Goal: Task Accomplishment & Management: Use online tool/utility

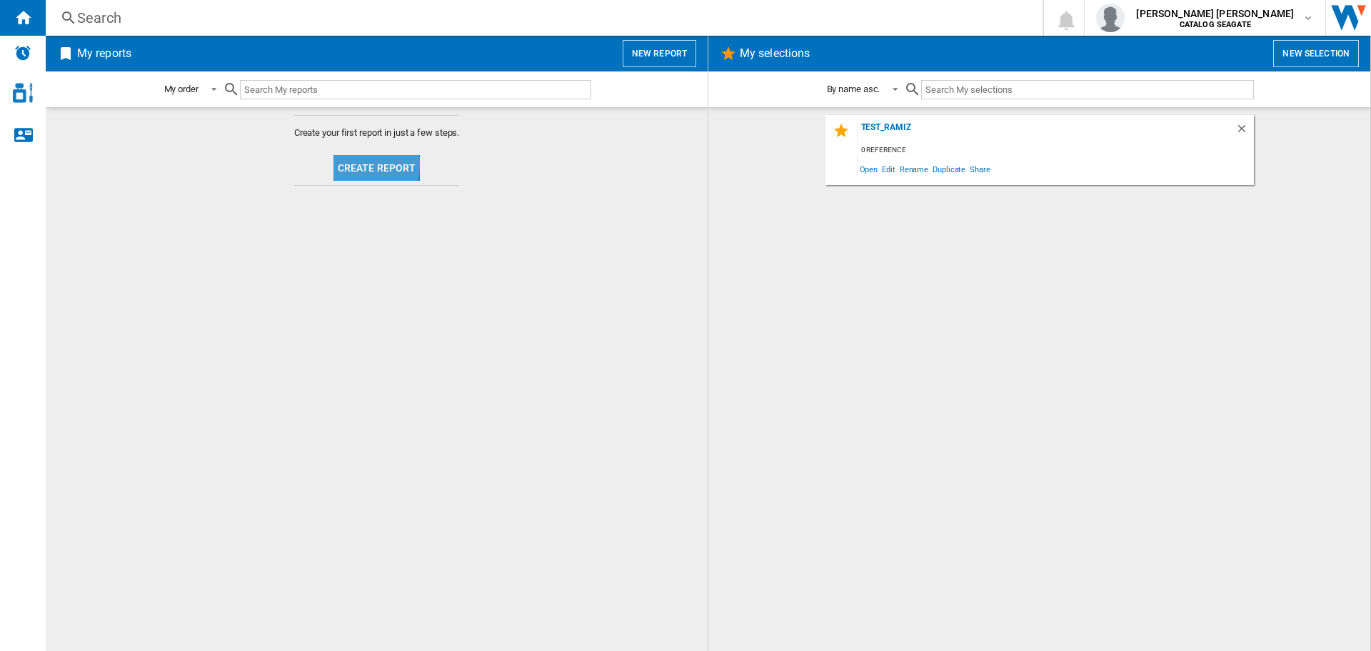
click at [349, 164] on button "Create report" at bounding box center [377, 168] width 87 height 26
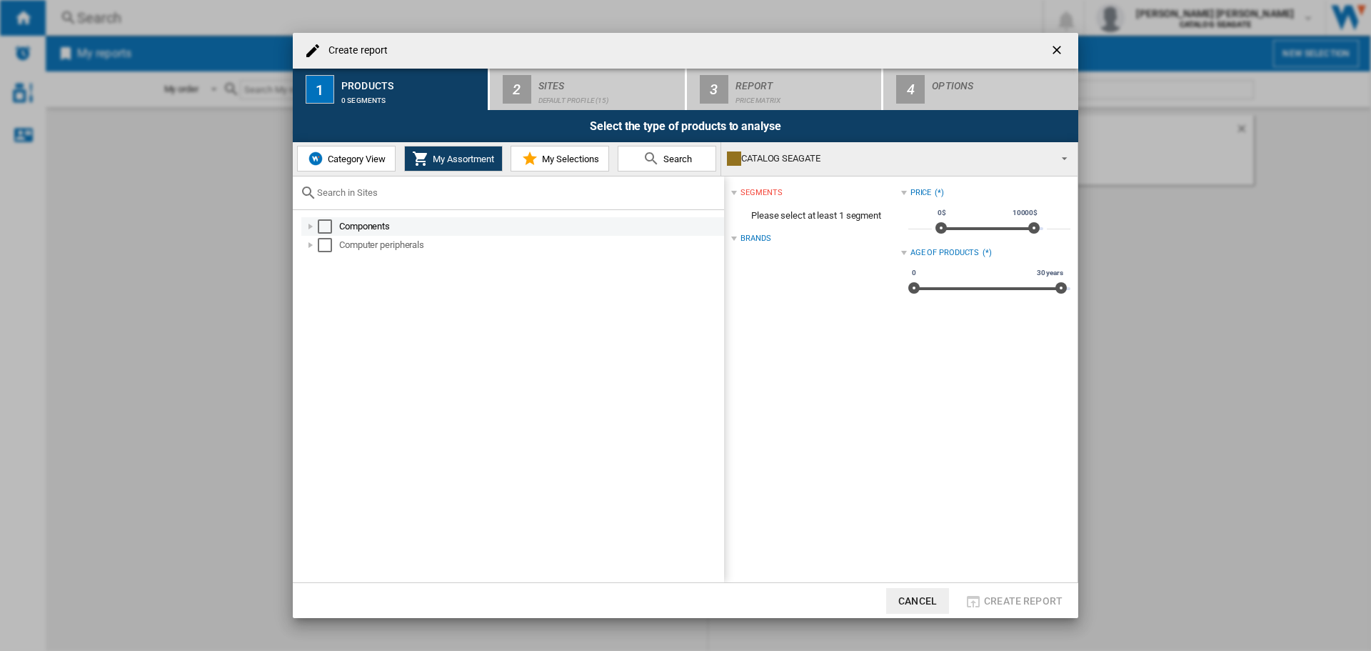
click at [331, 224] on div "Select" at bounding box center [325, 226] width 14 height 14
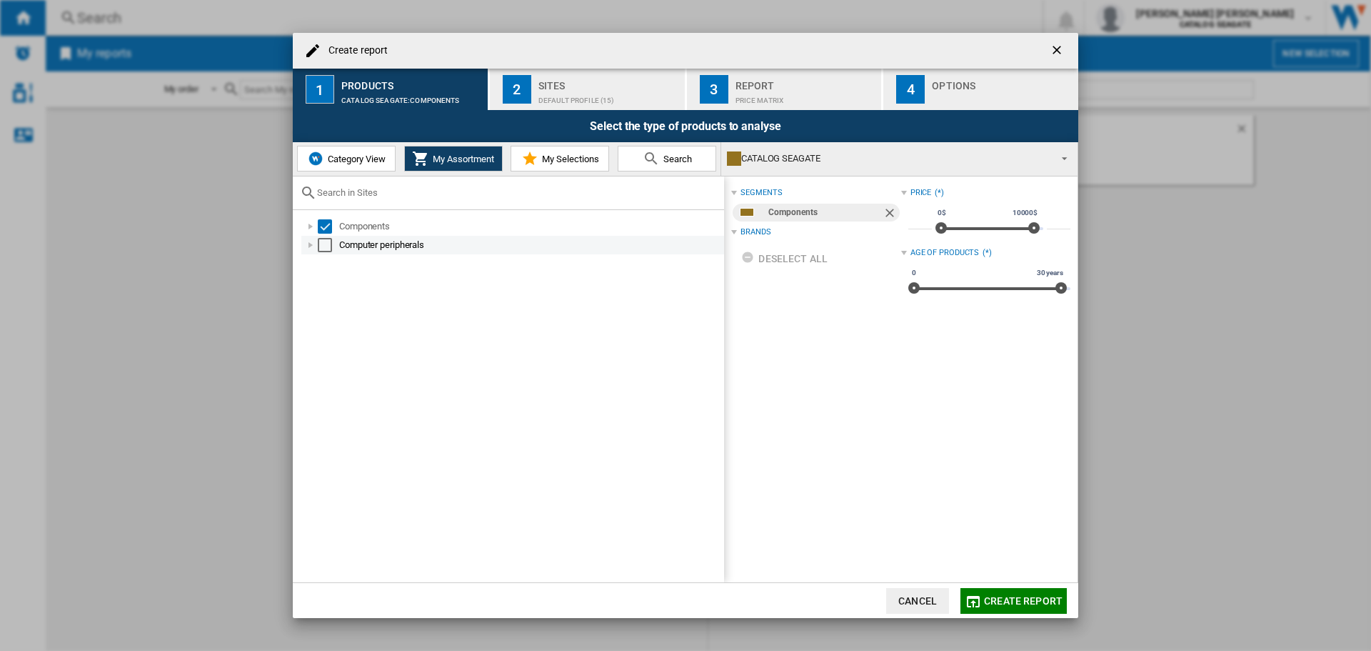
click at [324, 244] on div "Select" at bounding box center [325, 245] width 14 height 14
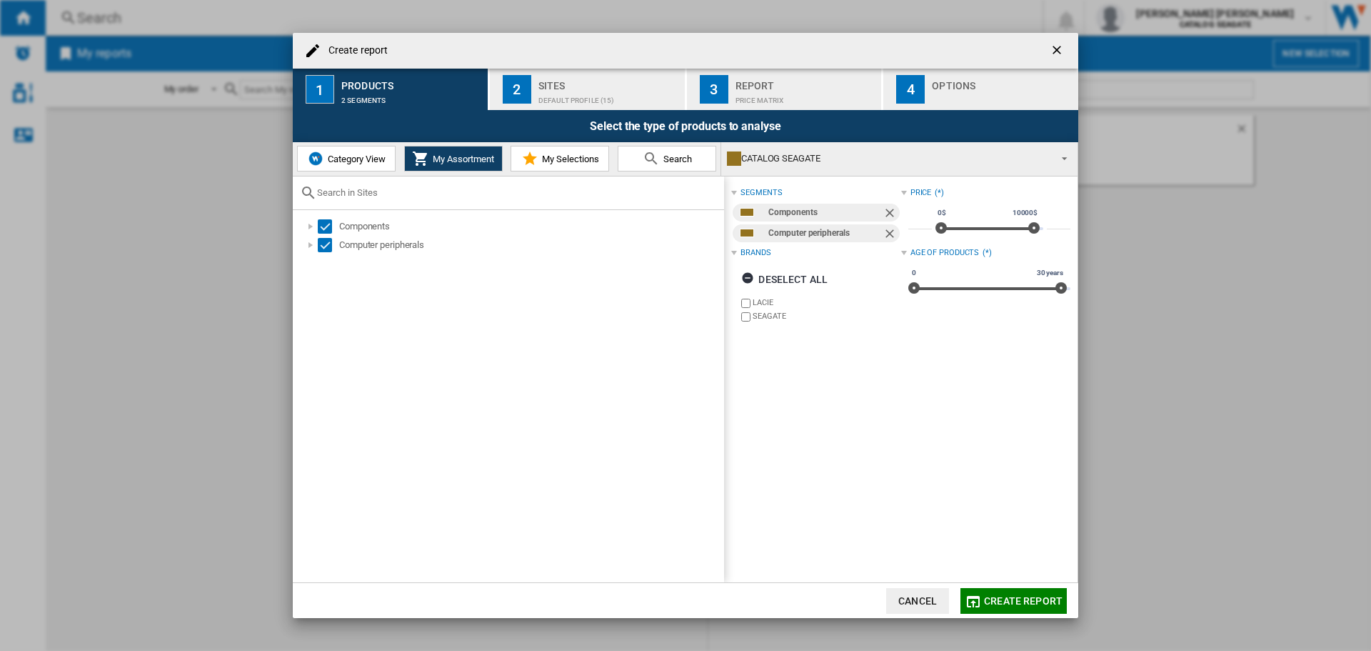
click at [671, 90] on div "Default profile (15)" at bounding box center [609, 96] width 141 height 15
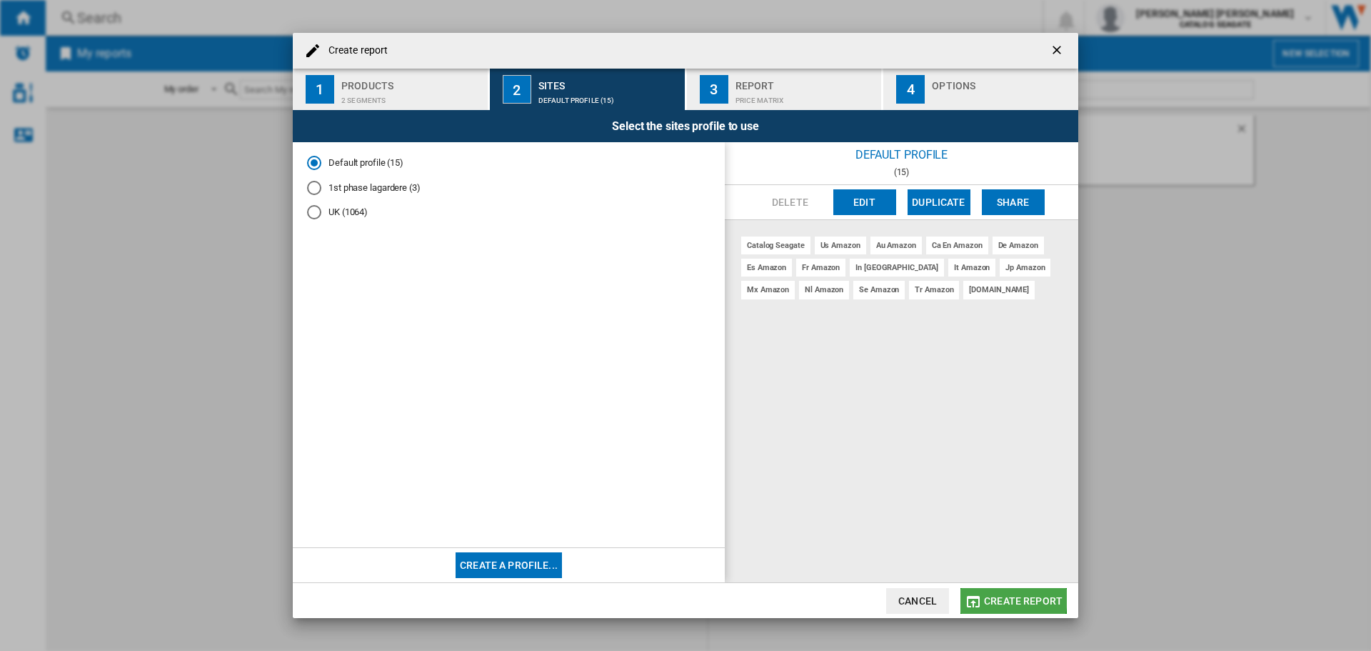
click at [980, 594] on md-icon "button" at bounding box center [973, 601] width 17 height 17
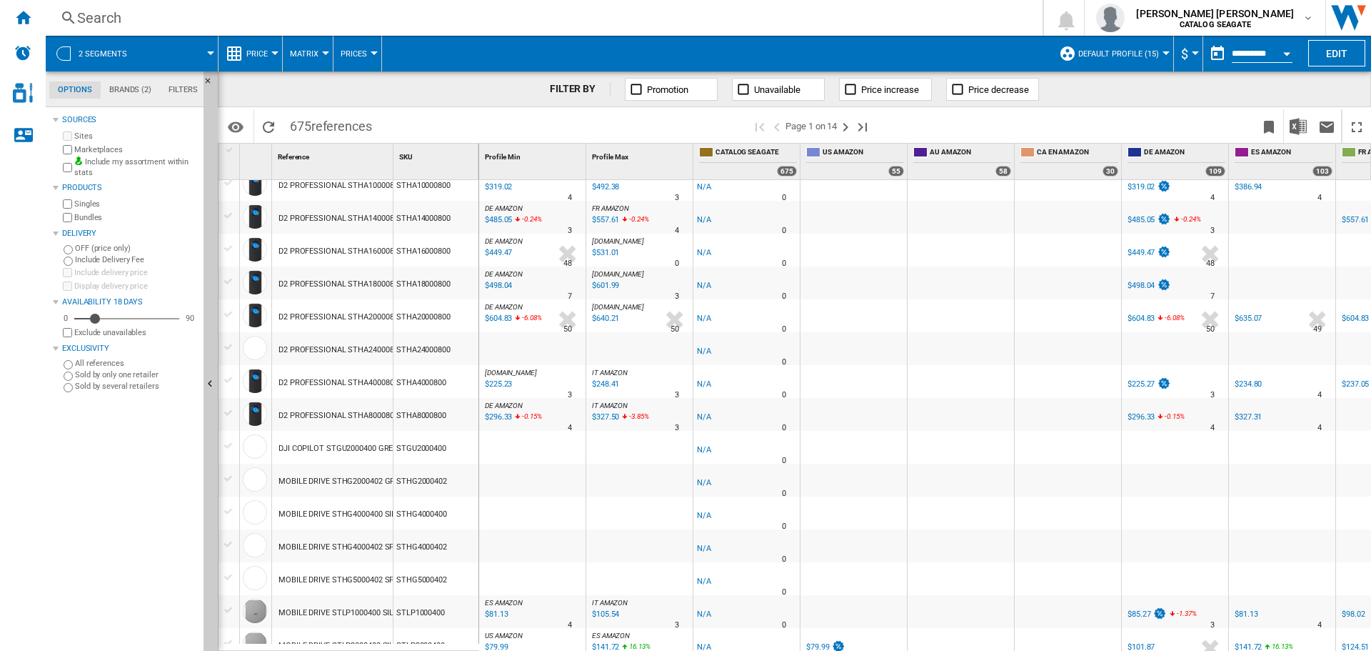
scroll to position [1197, 0]
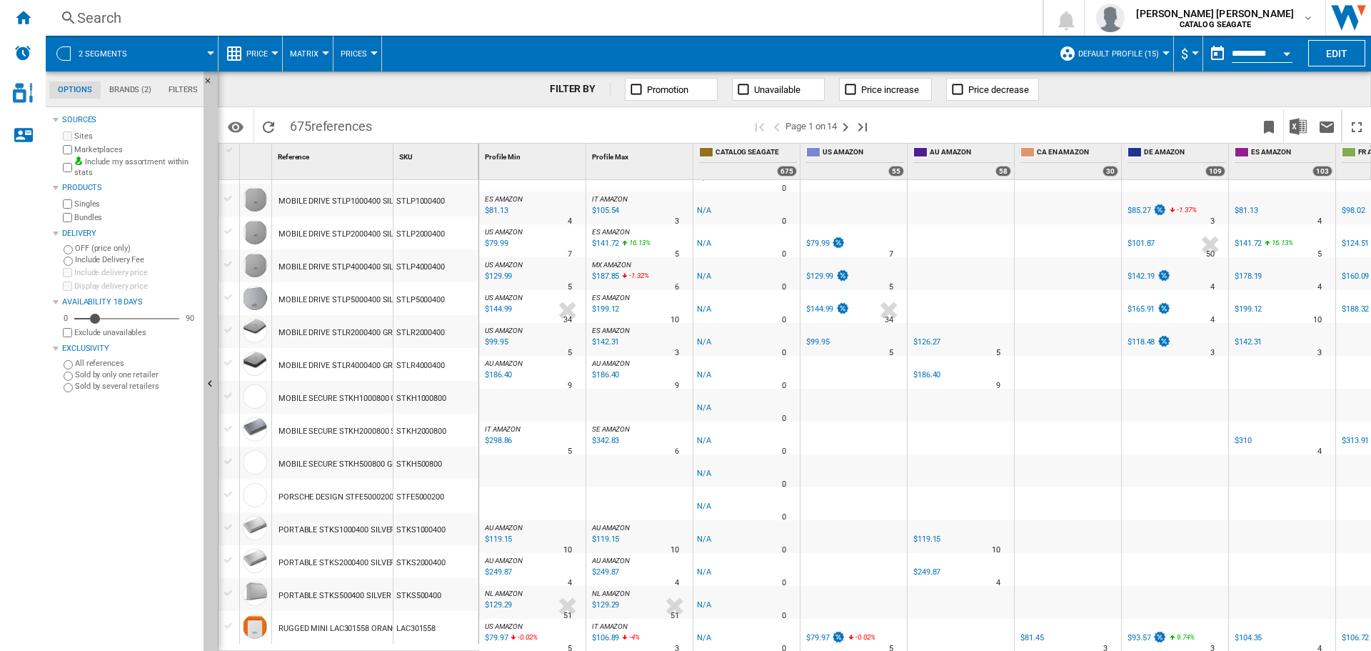
click at [295, 46] on button "Matrix" at bounding box center [308, 54] width 36 height 36
click at [244, 46] on md-backdrop at bounding box center [685, 325] width 1371 height 651
click at [256, 52] on span "Price" at bounding box center [256, 53] width 21 height 9
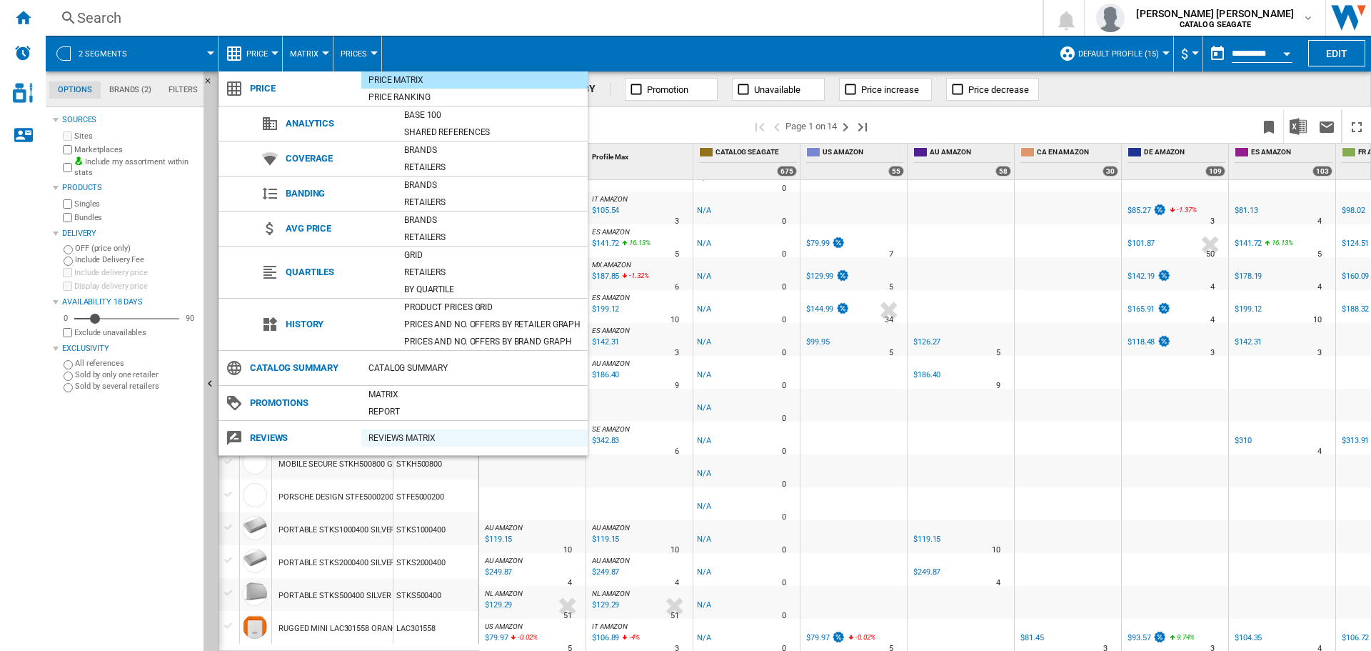
click at [384, 438] on div "REVIEWS Matrix" at bounding box center [474, 438] width 226 height 14
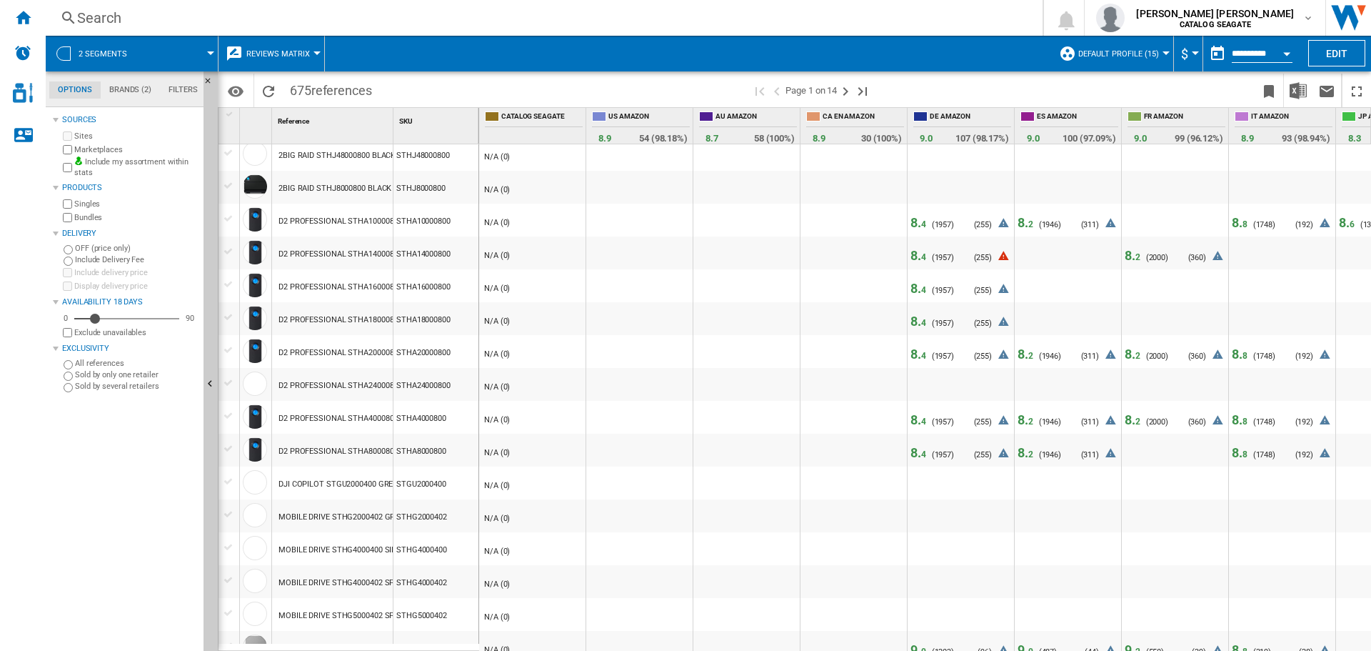
scroll to position [1143, 0]
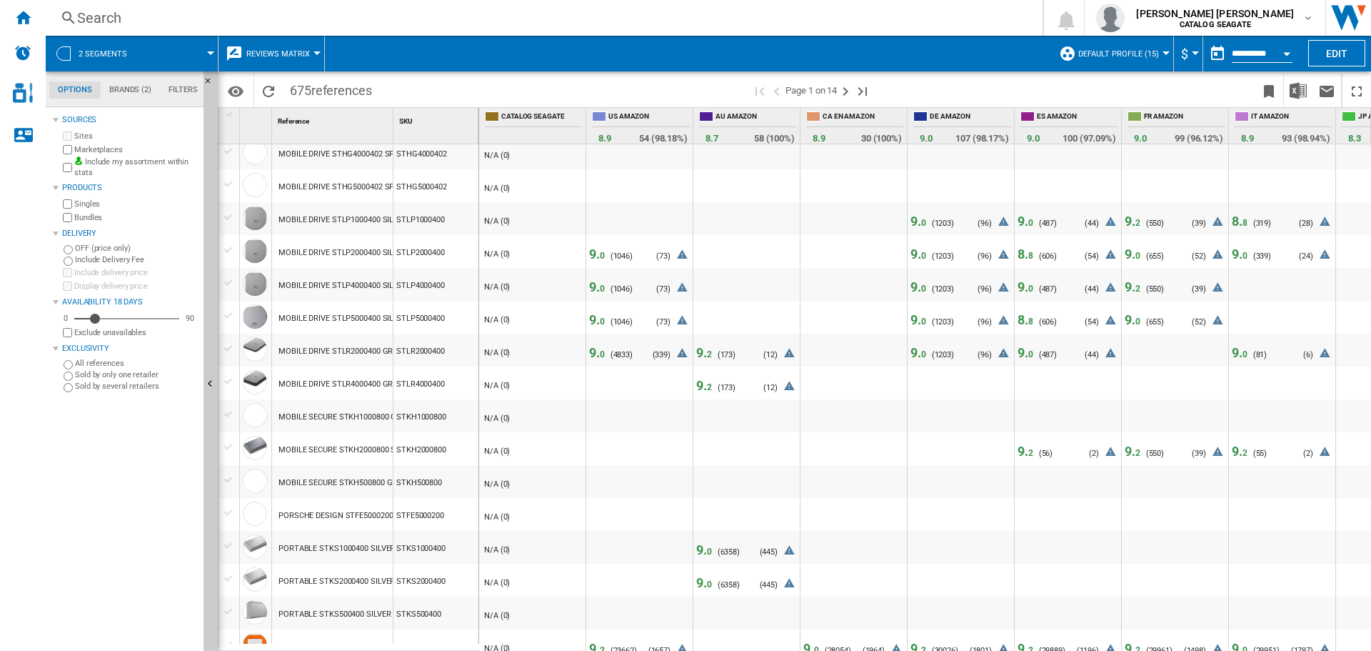
click at [595, 254] on span "9. 0" at bounding box center [597, 253] width 16 height 15
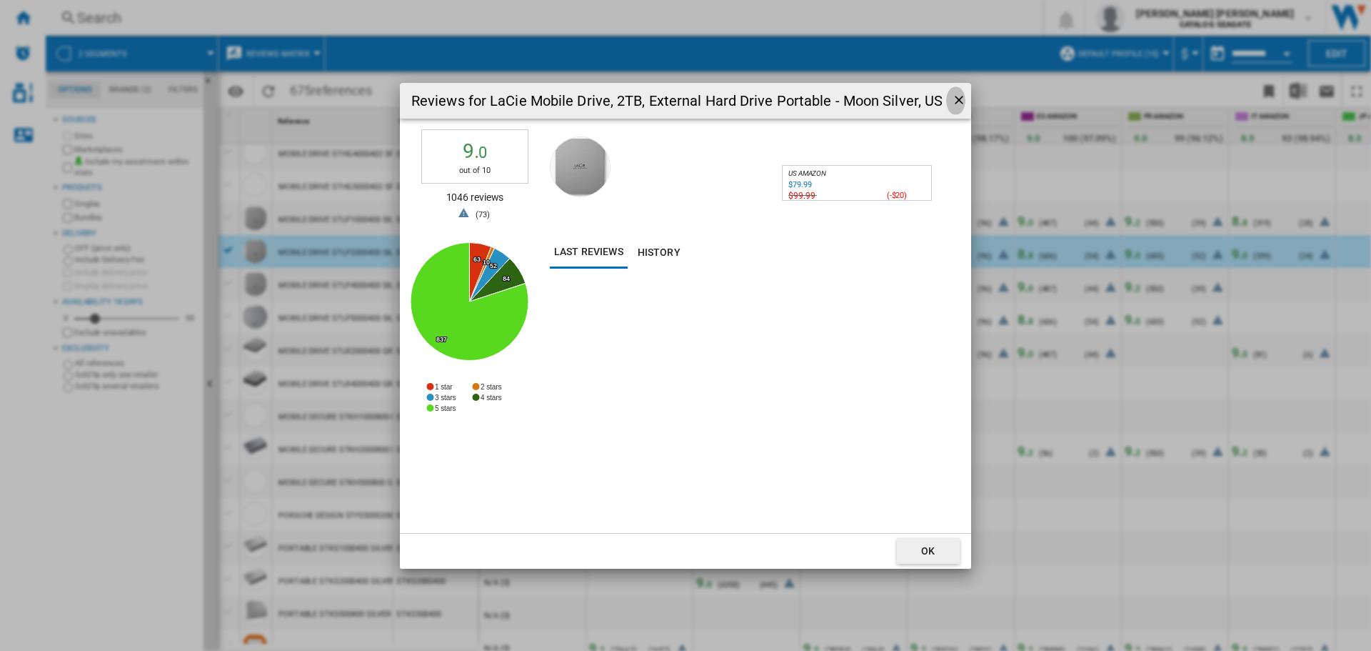
click at [955, 104] on ng-md-icon "getI18NText('BUTTONS.CLOSE_DIALOG')" at bounding box center [960, 101] width 17 height 17
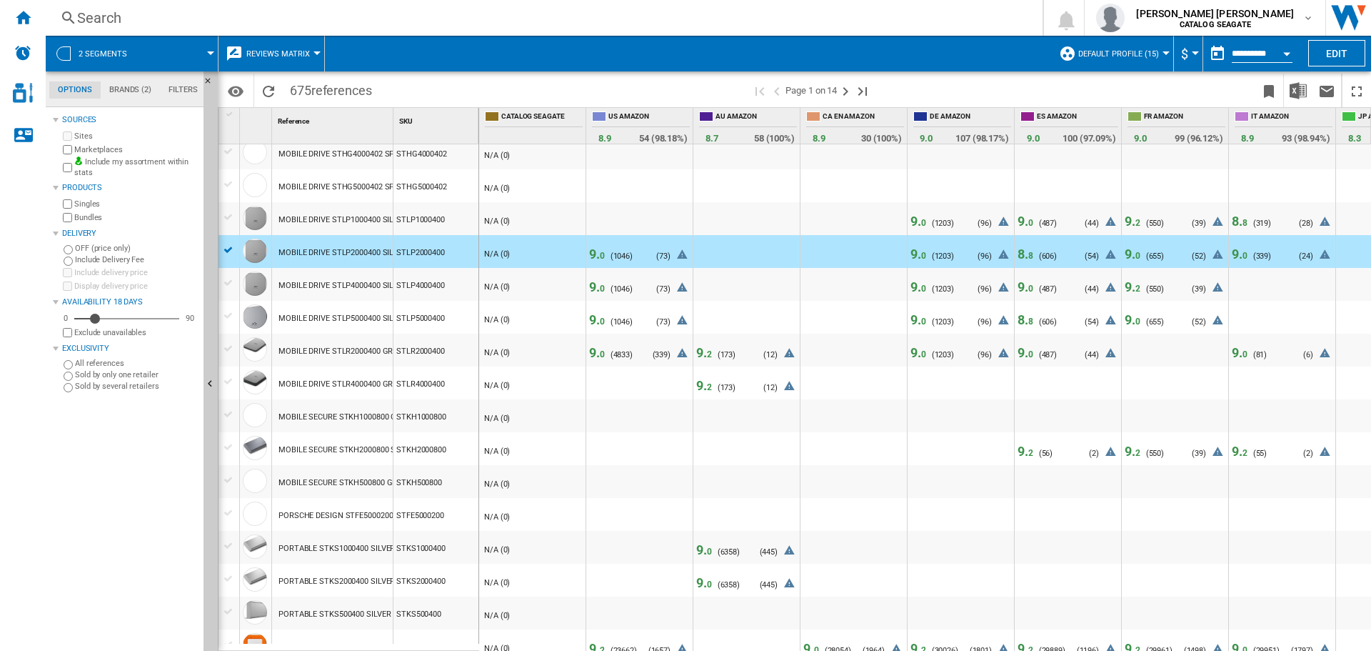
click at [598, 352] on span "9. 0" at bounding box center [597, 352] width 16 height 15
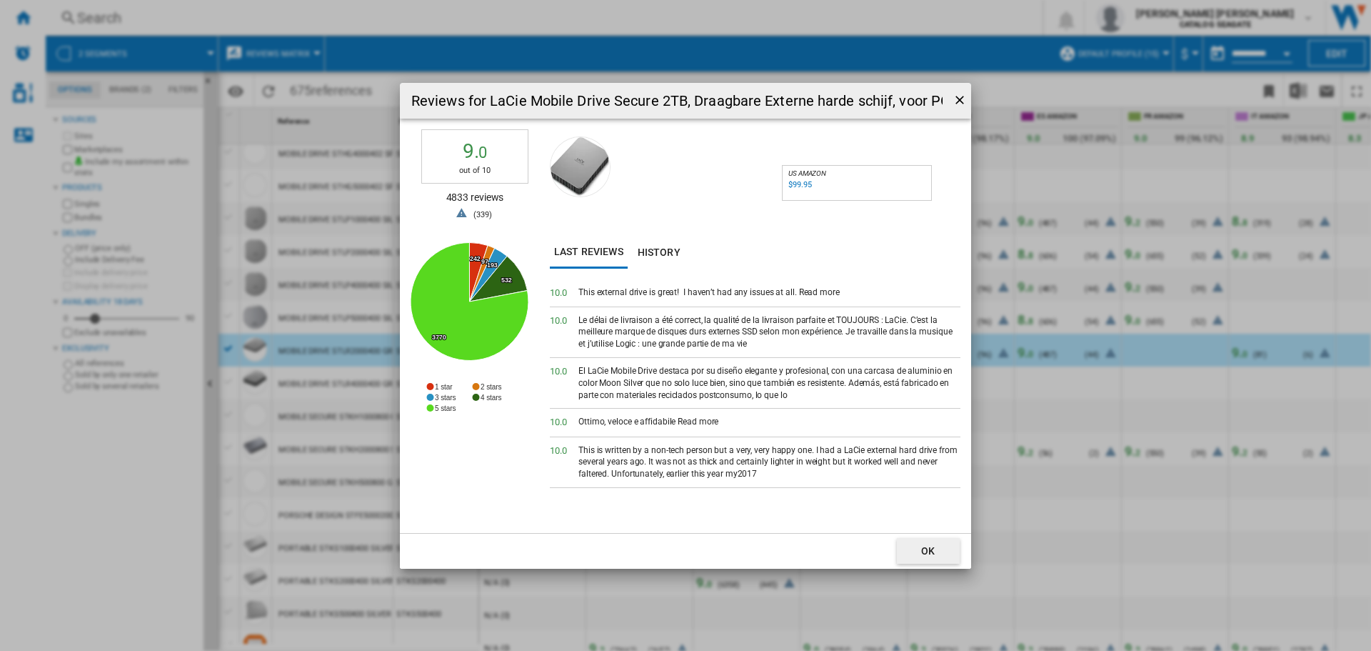
click at [746, 579] on div "Reviews for LaCie Mobile Drive Secure 2TB, Draagbare Externe harde schijf, voor…" at bounding box center [685, 325] width 1371 height 651
click at [644, 581] on div "Reviews for LaCie Mobile Drive Secure 2TB, Draagbare Externe harde schijf, voor…" at bounding box center [685, 325] width 1371 height 651
click at [921, 541] on button "OK" at bounding box center [928, 551] width 63 height 26
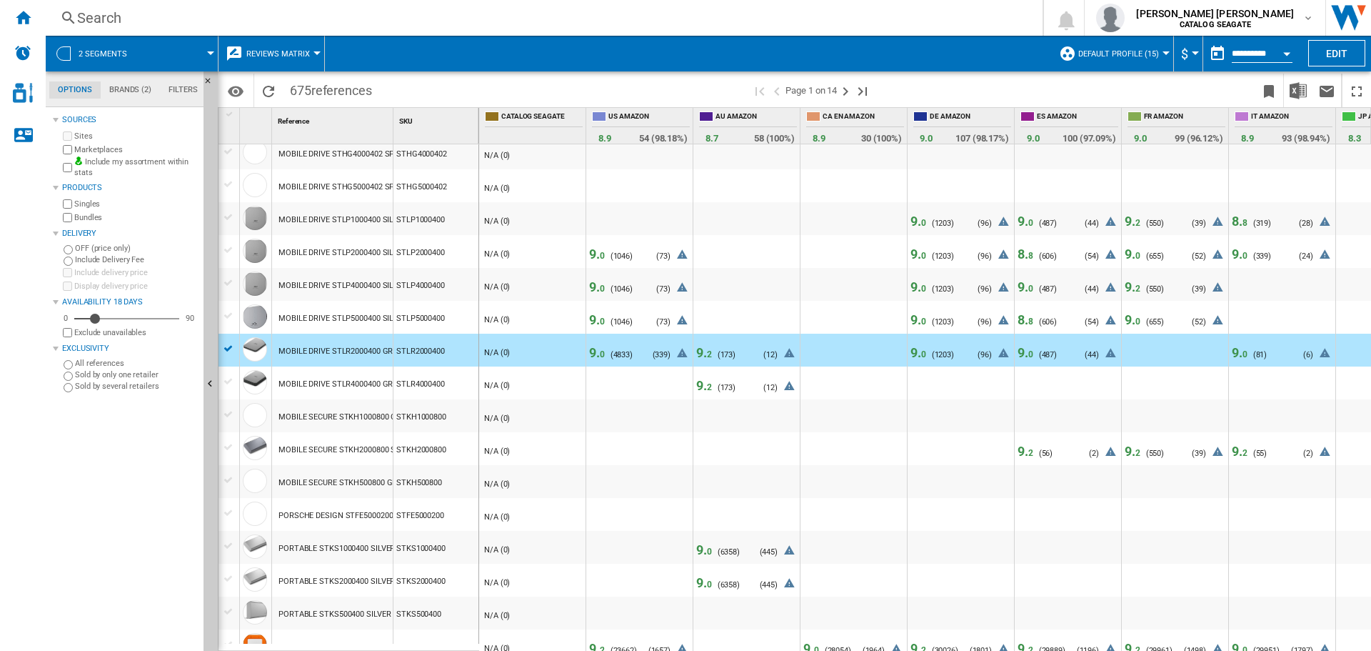
scroll to position [1161, 0]
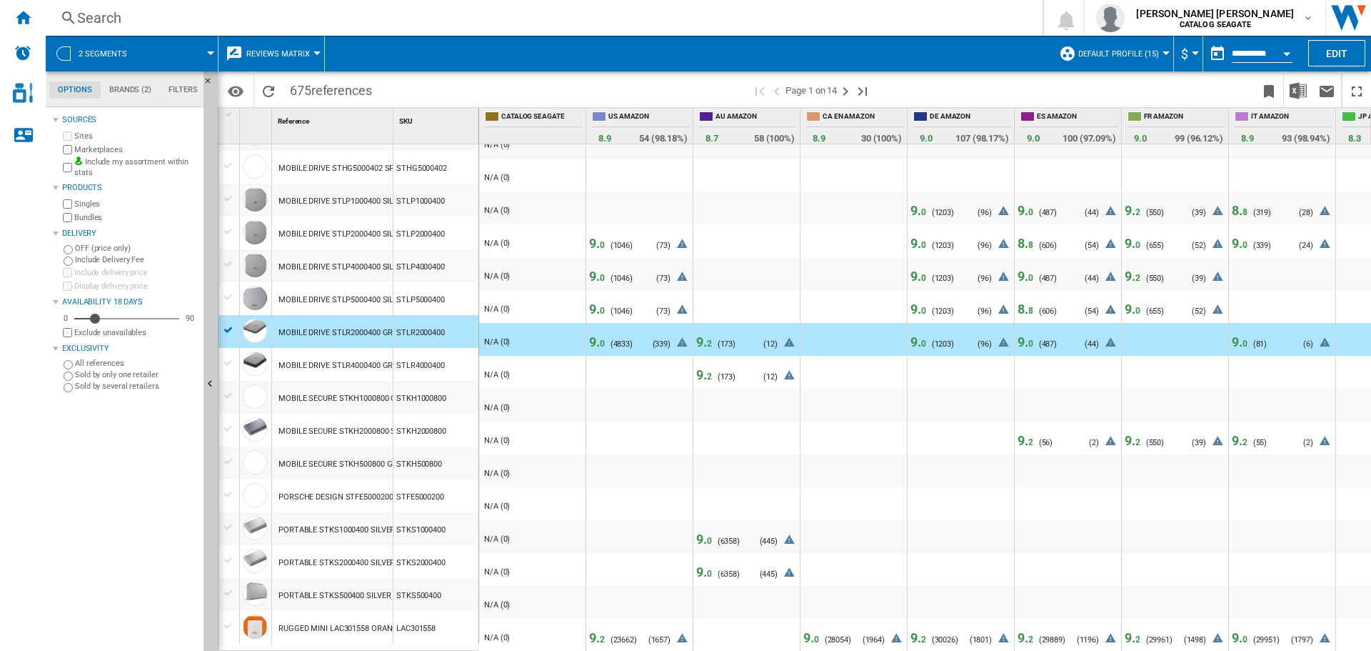
click at [602, 634] on span "2" at bounding box center [602, 639] width 5 height 10
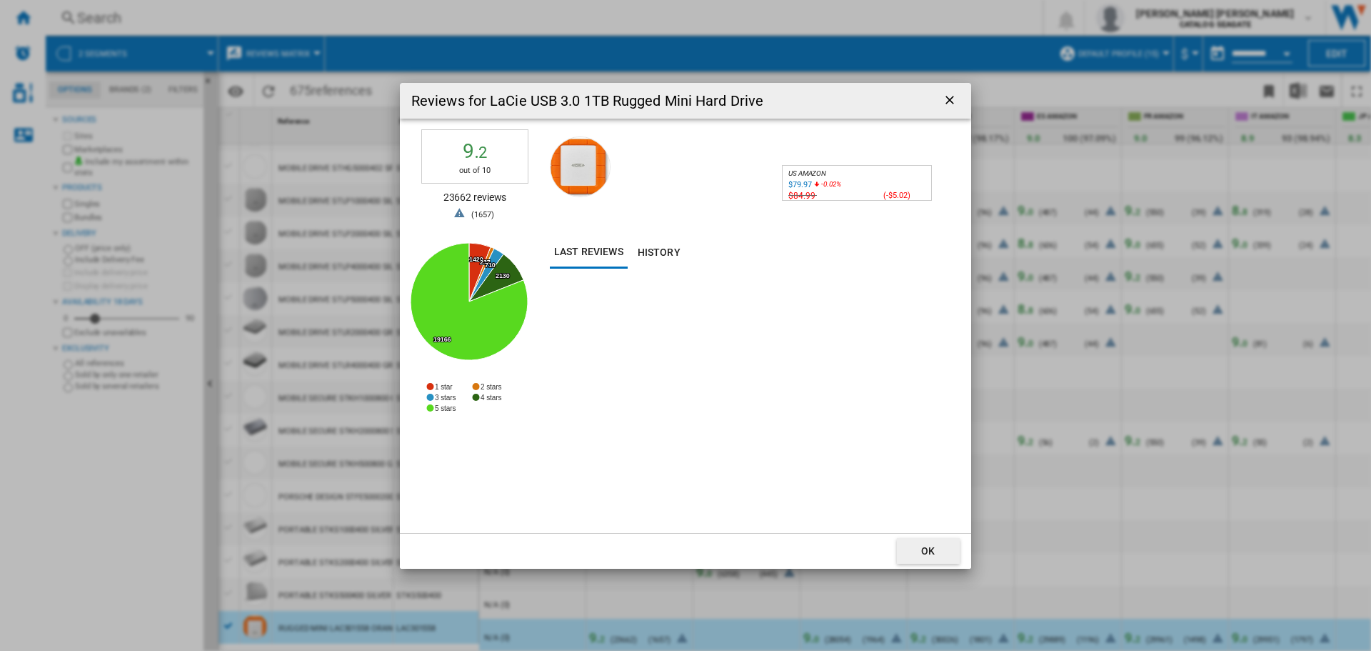
click at [1069, 304] on div "Reviews for LaCie USB 3.0 1TB Rugged Mini Hard Drive 9. 2 out of 10 23662 revie…" at bounding box center [685, 325] width 1371 height 651
click at [1061, 339] on div "Reviews for LaCie USB 3.0 1TB Rugged Mini Hard Drive 9. 2 out of 10 23662 revie…" at bounding box center [685, 325] width 1371 height 651
click at [954, 111] on button "Reviews for ..." at bounding box center [951, 100] width 29 height 29
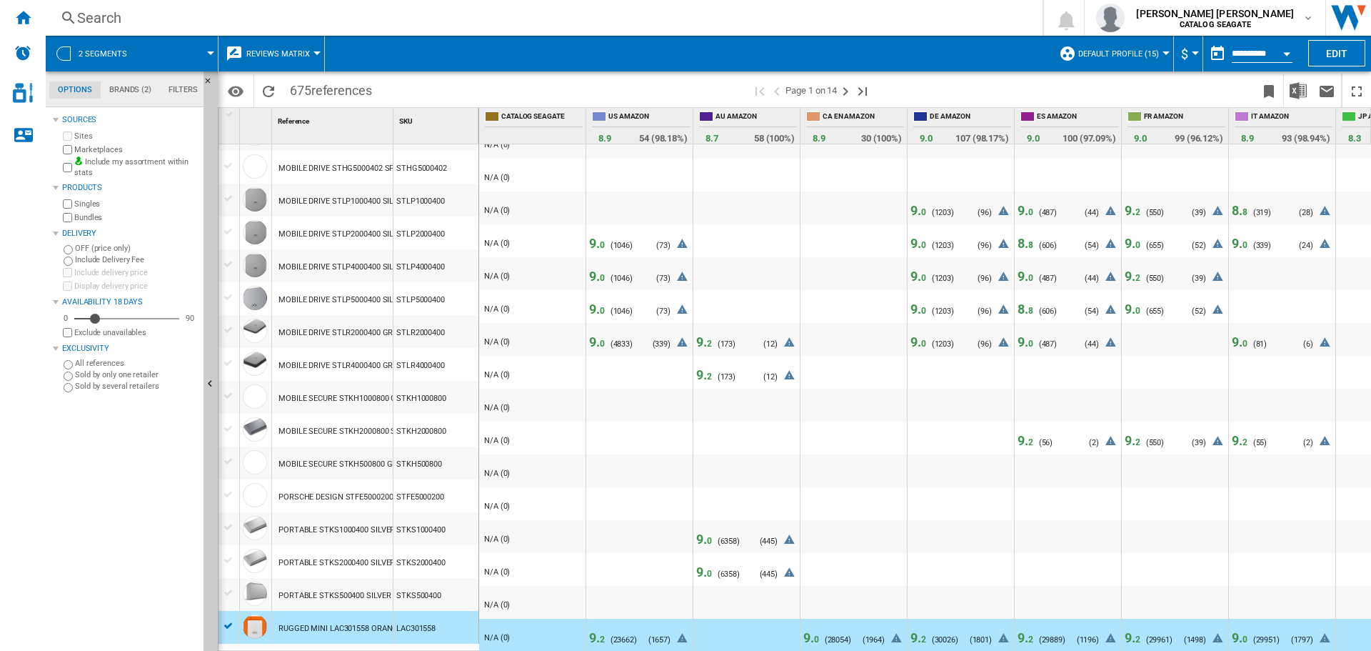
click at [601, 301] on span "0" at bounding box center [602, 308] width 5 height 15
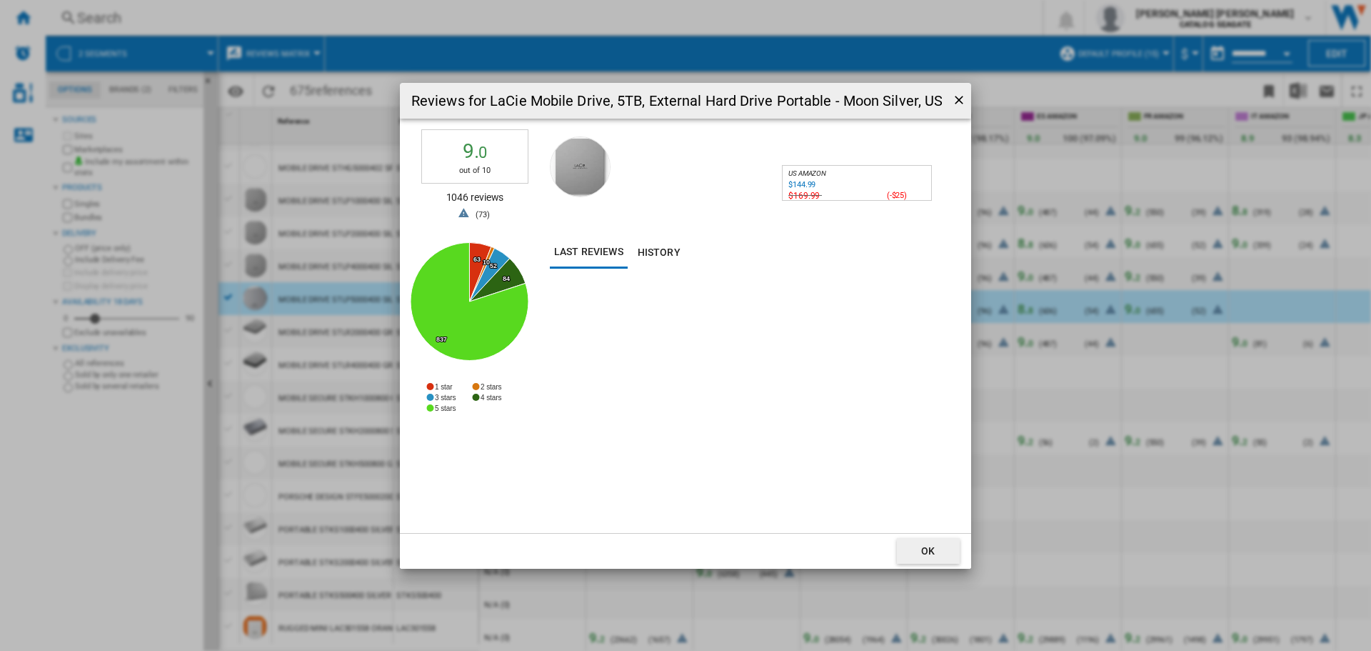
click at [956, 101] on ng-md-icon "getI18NText('BUTTONS.CLOSE_DIALOG')" at bounding box center [960, 101] width 17 height 17
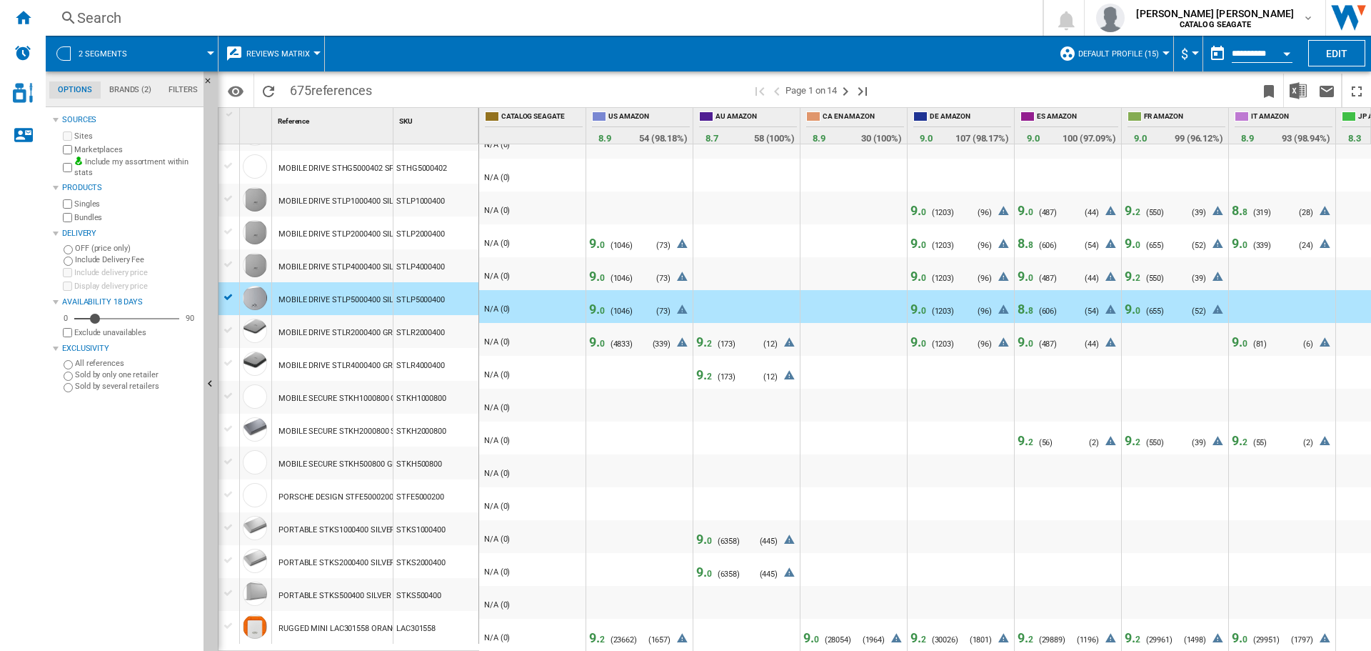
click at [596, 236] on span "9. 0" at bounding box center [597, 243] width 16 height 15
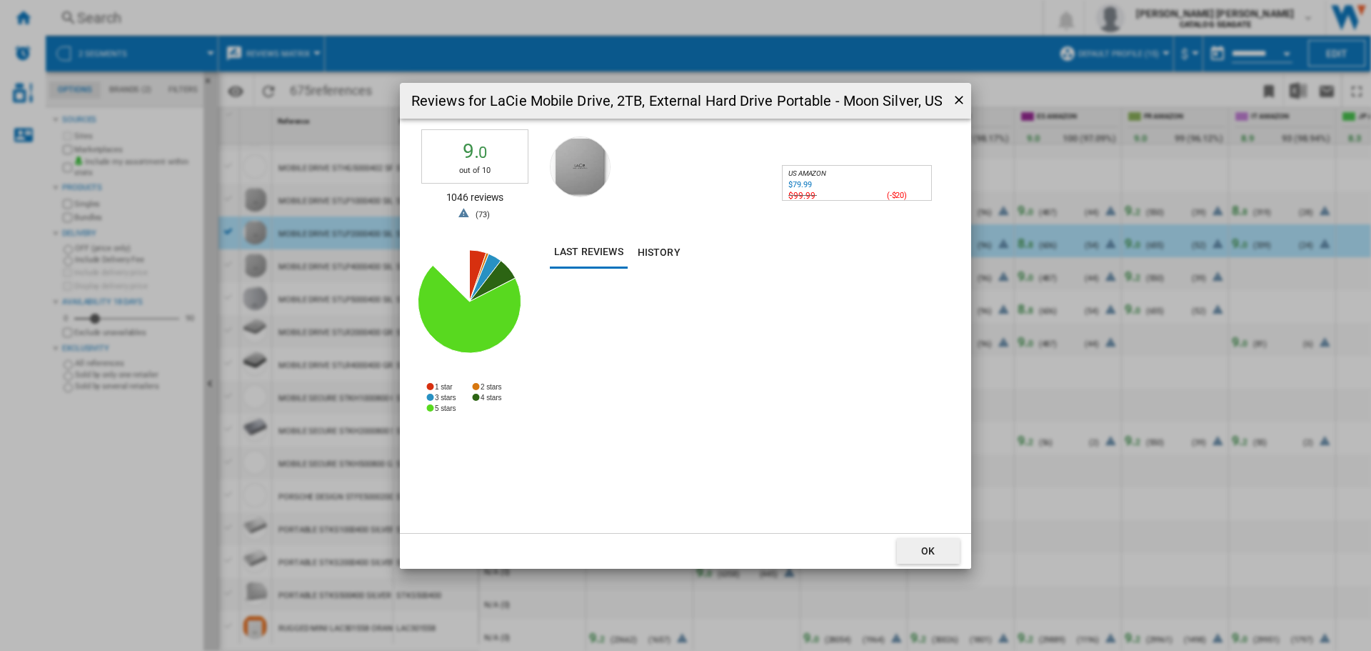
click at [958, 101] on ng-md-icon "getI18NText('BUTTONS.CLOSE_DIALOG')" at bounding box center [960, 101] width 17 height 17
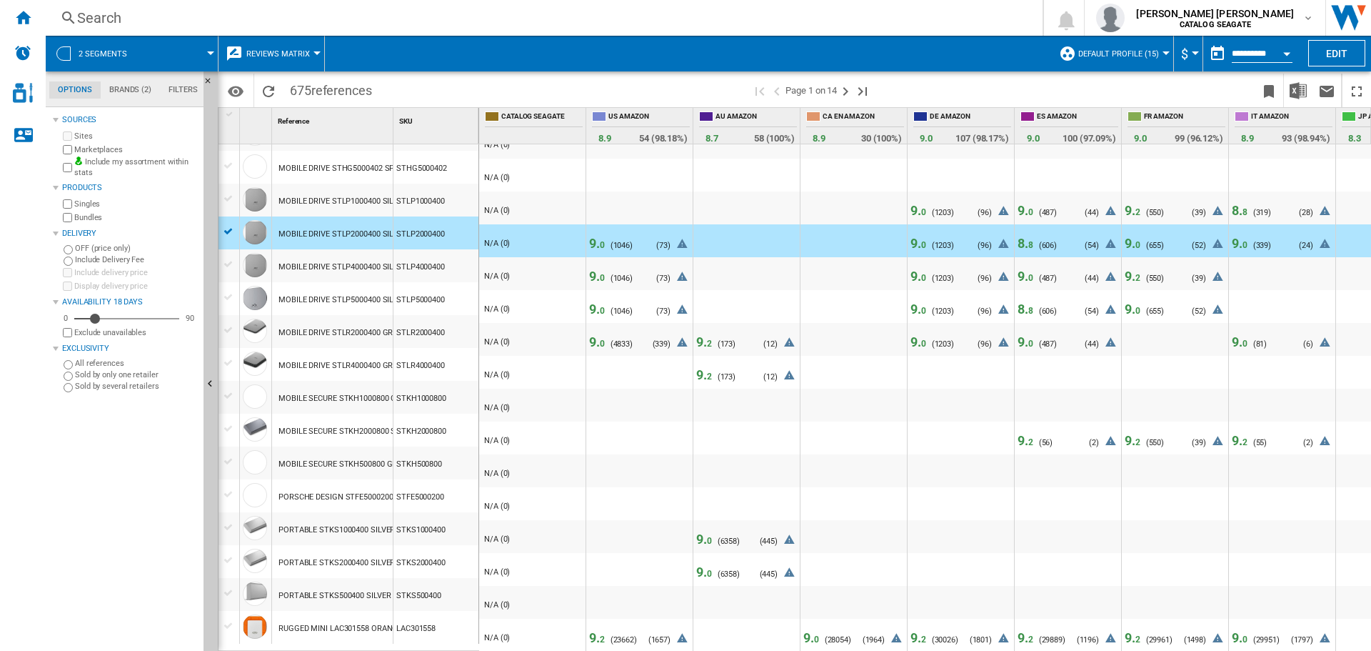
click at [594, 269] on span "9. 0" at bounding box center [597, 276] width 16 height 15
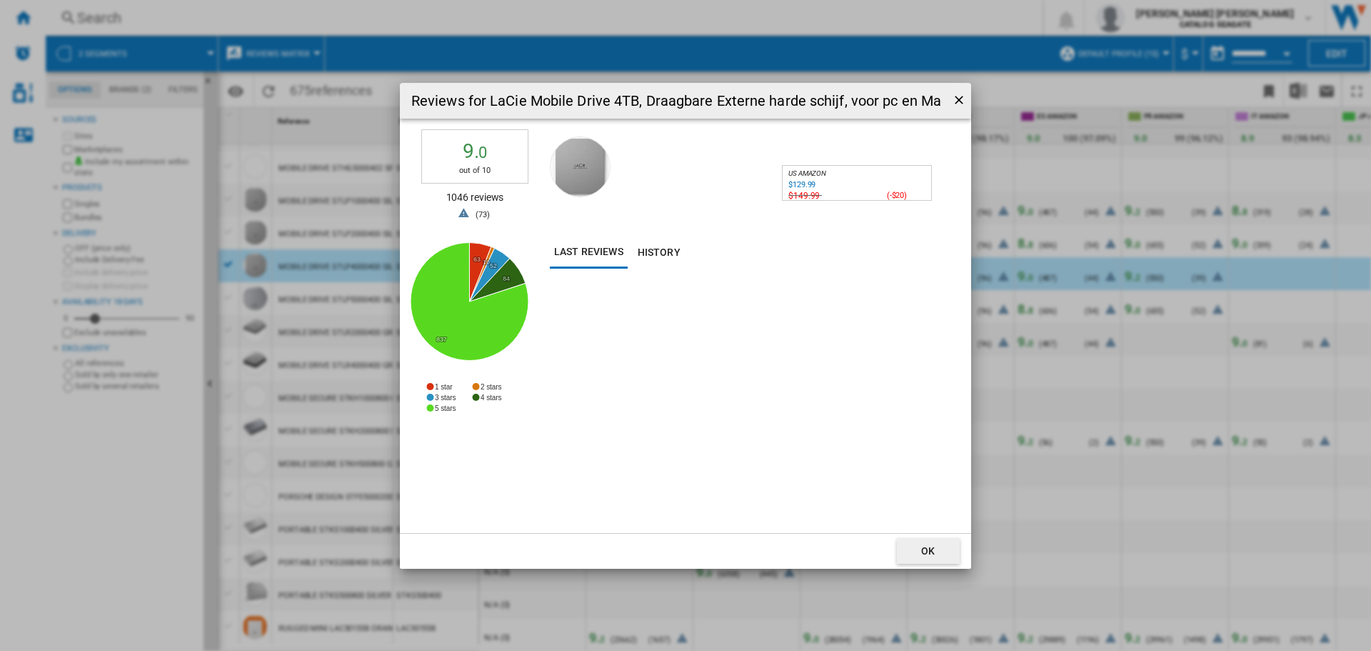
click at [954, 104] on ng-md-icon "getI18NText('BUTTONS.CLOSE_DIALOG')" at bounding box center [960, 101] width 17 height 17
